Goal: Task Accomplishment & Management: Manage account settings

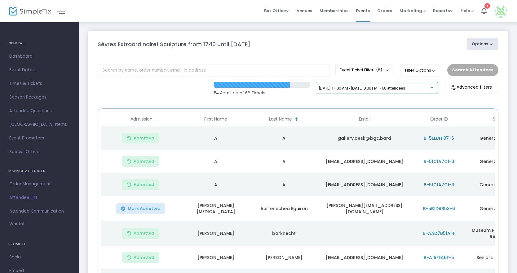
click at [433, 87] on div at bounding box center [431, 88] width 3 height 2
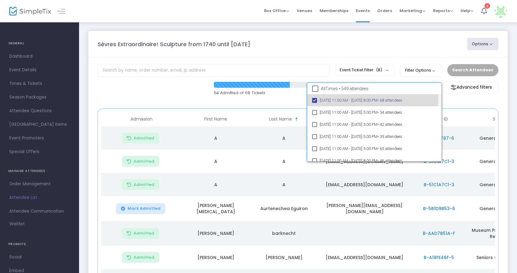
click at [314, 99] on mat-pseudo-checkbox at bounding box center [314, 100] width 5 height 5
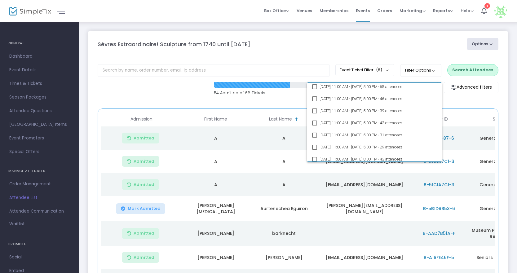
scroll to position [93, 0]
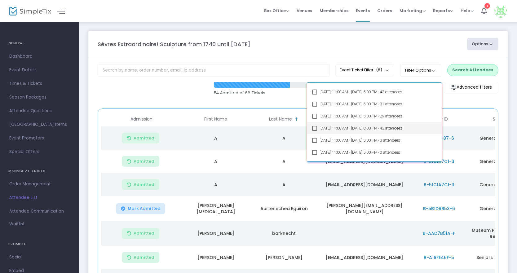
click at [313, 125] on mat-option "[DATE] 11:00 AM - [DATE] 8:00 PM • 43 attendees" at bounding box center [374, 128] width 135 height 12
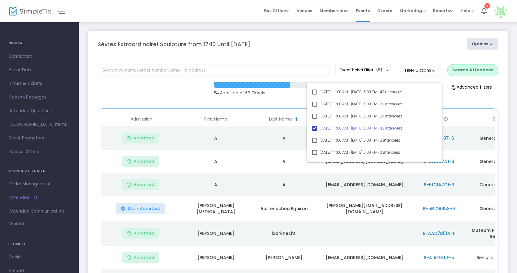
click at [413, 41] on div at bounding box center [258, 136] width 517 height 273
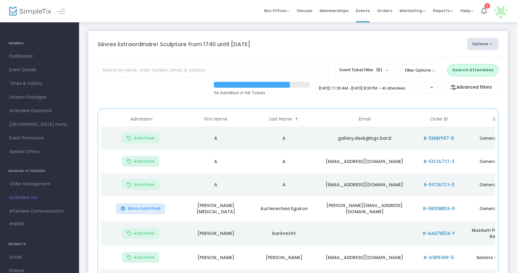
click at [484, 41] on button "Options" at bounding box center [483, 44] width 32 height 12
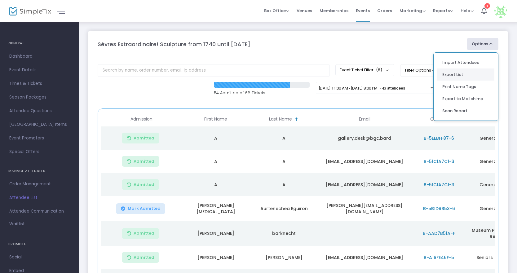
click at [456, 71] on li "Export List" at bounding box center [465, 74] width 57 height 12
radio input "false"
radio input "true"
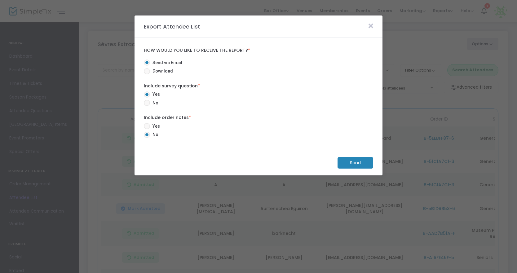
click at [368, 25] on icon at bounding box center [370, 26] width 5 height 7
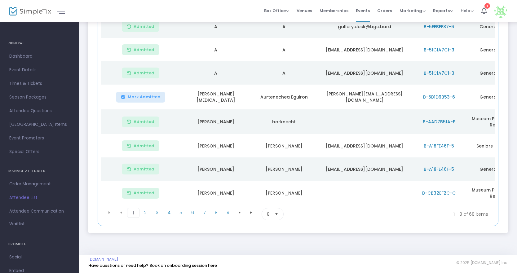
scroll to position [112, 0]
click at [168, 212] on span "4" at bounding box center [169, 211] width 12 height 9
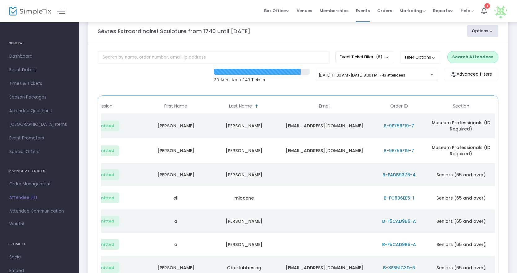
scroll to position [0, 0]
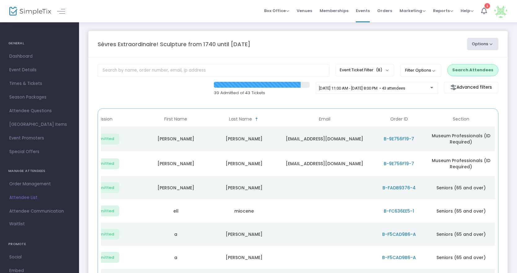
click at [477, 43] on button "Options" at bounding box center [483, 44] width 32 height 12
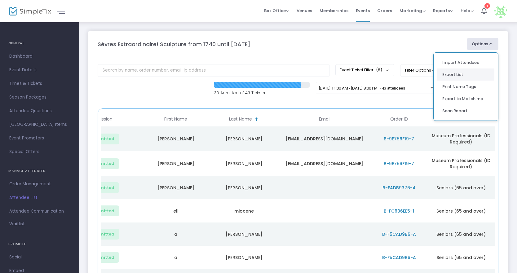
click at [463, 76] on li "Export List" at bounding box center [465, 74] width 57 height 12
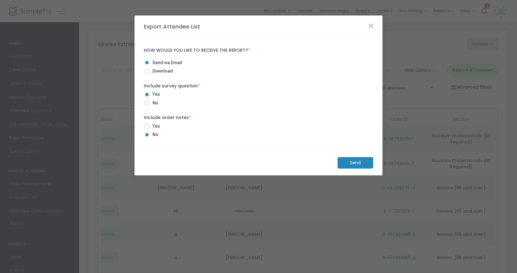
click at [368, 160] on m-button "Send" at bounding box center [355, 162] width 36 height 11
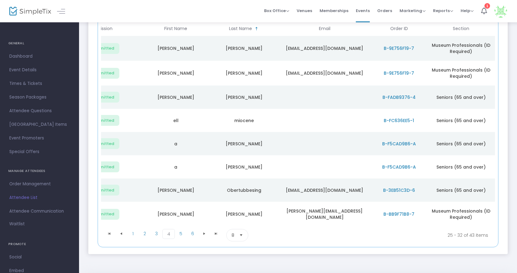
scroll to position [114, 0]
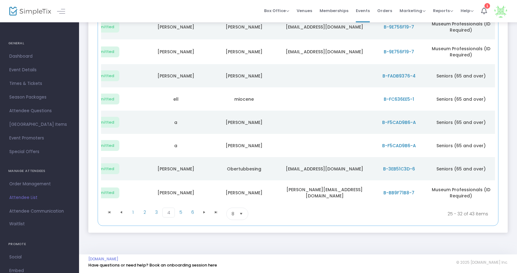
click at [223, 188] on td "[PERSON_NAME]" at bounding box center [244, 192] width 68 height 25
click at [331, 190] on td "[PERSON_NAME][EMAIL_ADDRESS][DOMAIN_NAME]" at bounding box center [324, 192] width 93 height 25
click at [398, 190] on span "B-BB9F71B8-7" at bounding box center [398, 193] width 31 height 6
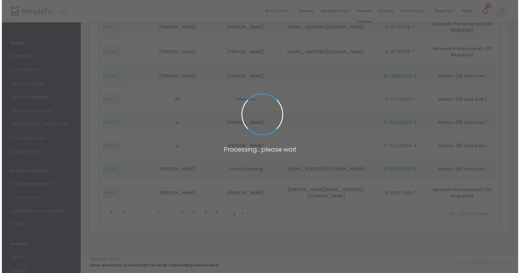
scroll to position [0, 0]
